Goal: Information Seeking & Learning: Find specific fact

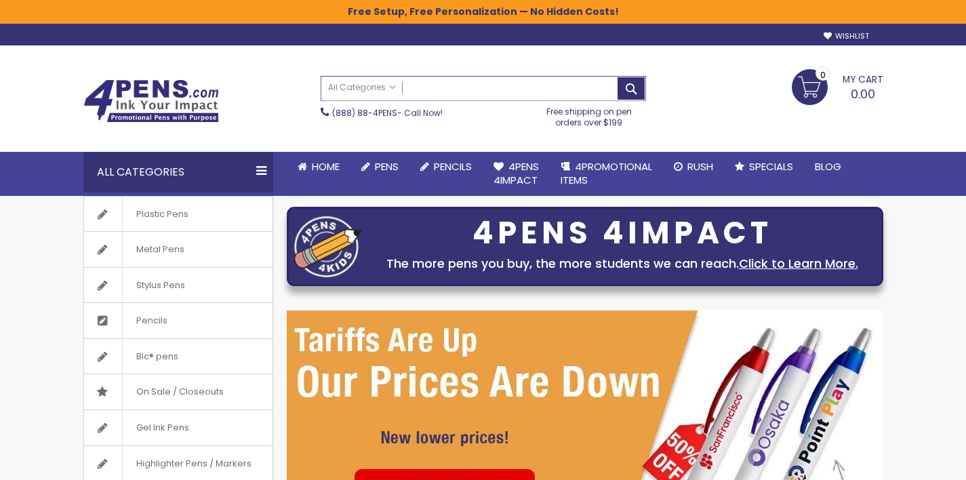
click at [581, 80] on input "Search" at bounding box center [483, 89] width 324 height 24
paste input "**********"
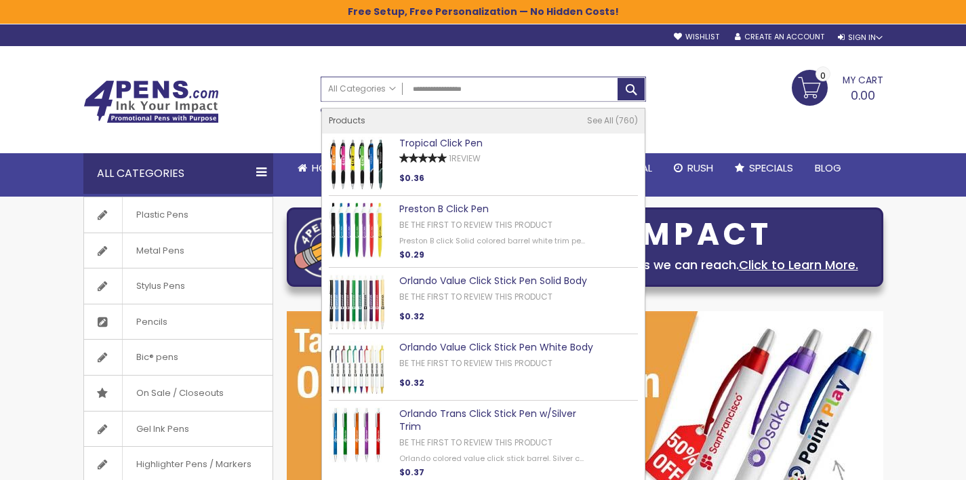
type input "**********"
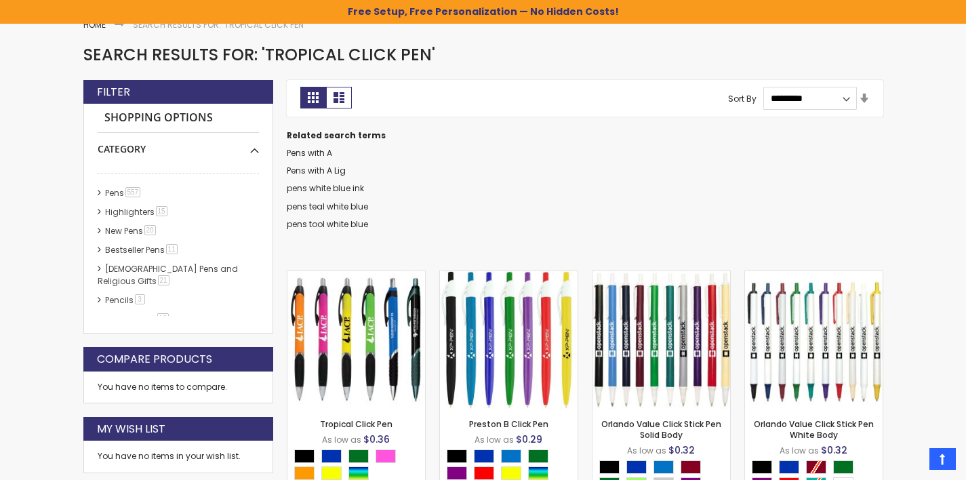
scroll to position [210, 0]
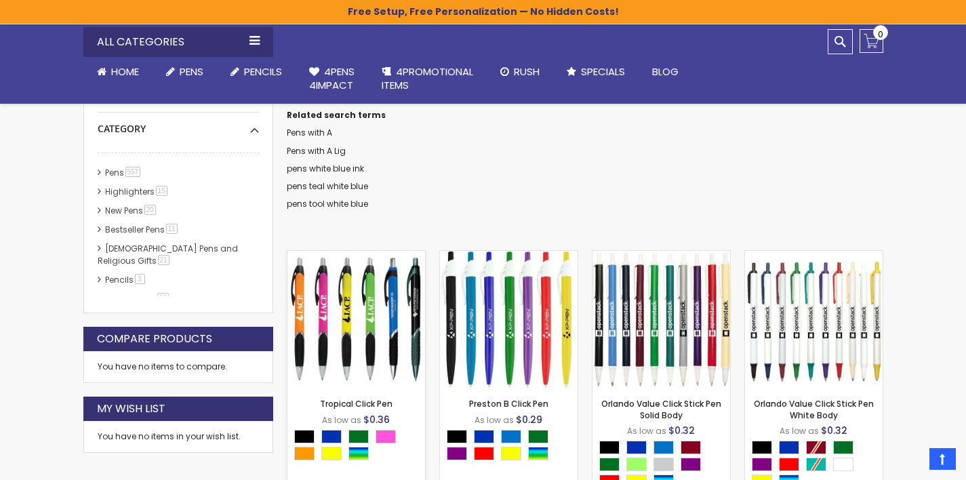
click at [377, 299] on img at bounding box center [357, 320] width 138 height 138
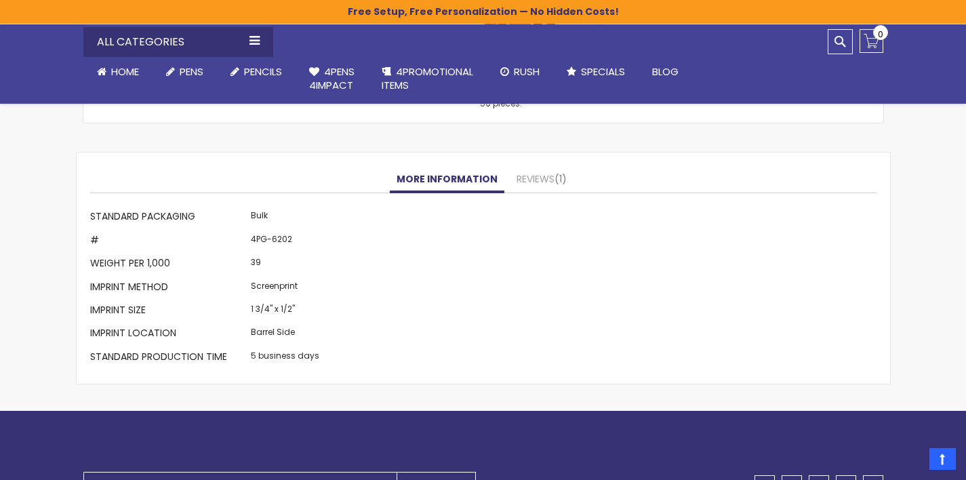
scroll to position [1163, 0]
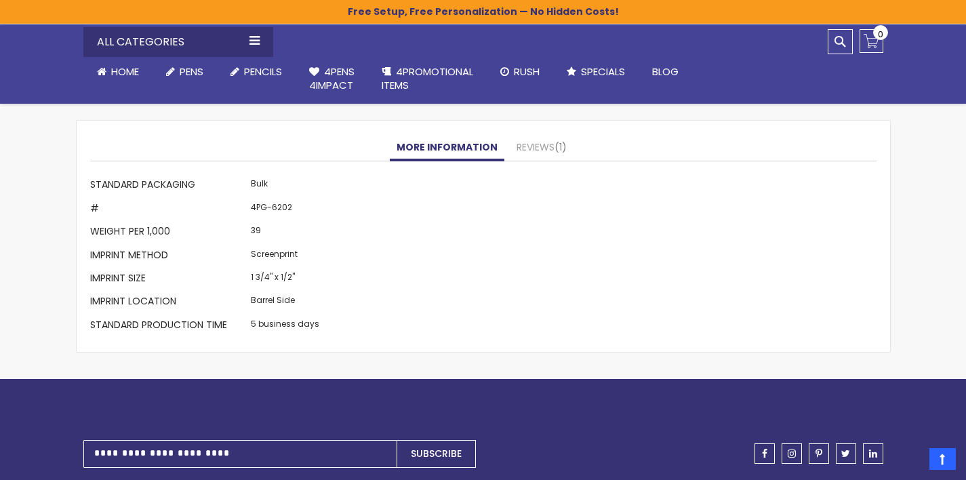
click at [286, 210] on td "4PG-6202" at bounding box center [285, 209] width 75 height 23
click at [285, 210] on td "4PG-6202" at bounding box center [285, 209] width 75 height 23
click at [282, 208] on td "4PG-6202" at bounding box center [285, 209] width 75 height 23
drag, startPoint x: 282, startPoint y: 208, endPoint x: 294, endPoint y: 203, distance: 12.5
click at [282, 208] on td "4PG-6202" at bounding box center [285, 209] width 75 height 23
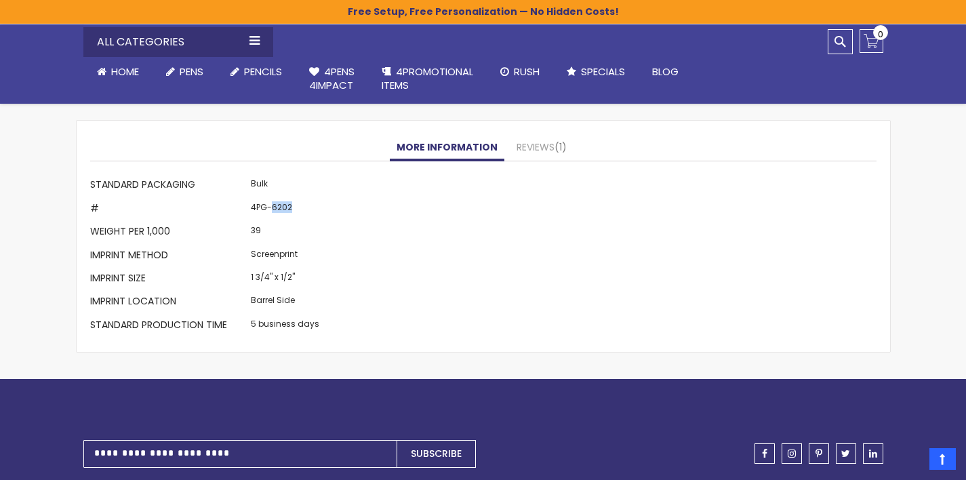
copy td "6202"
